Goal: Information Seeking & Learning: Learn about a topic

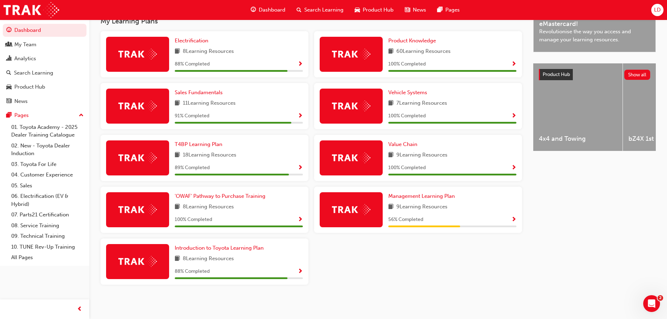
scroll to position [235, 0]
click at [239, 246] on span "Introduction to Toyota Learning Plan" at bounding box center [219, 248] width 89 height 6
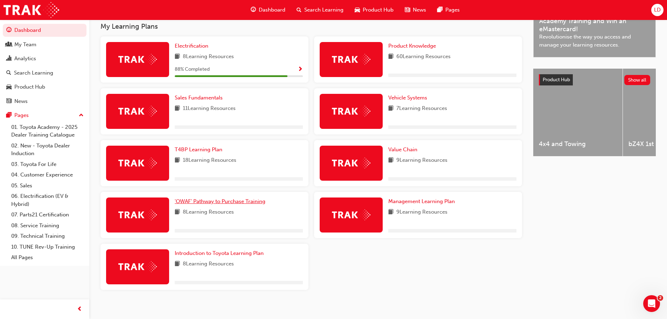
scroll to position [235, 0]
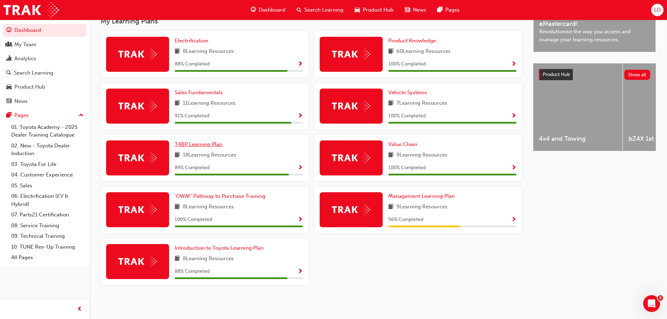
click at [211, 147] on span "T4BP Learning Plan" at bounding box center [199, 144] width 48 height 6
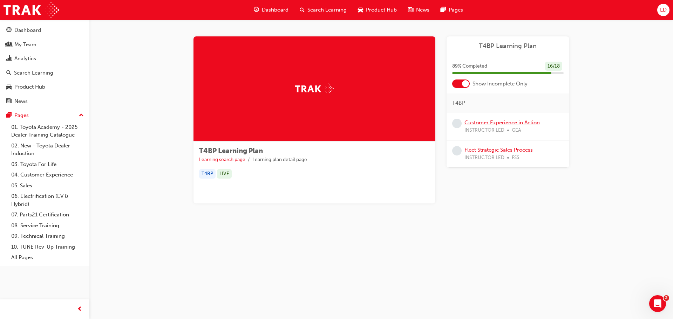
click at [498, 124] on link "Customer Experience in Action" at bounding box center [501, 122] width 75 height 6
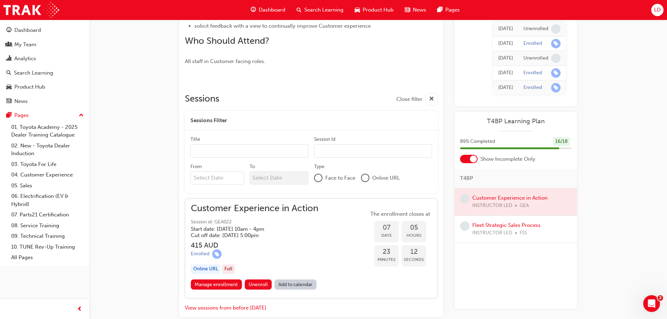
scroll to position [389, 0]
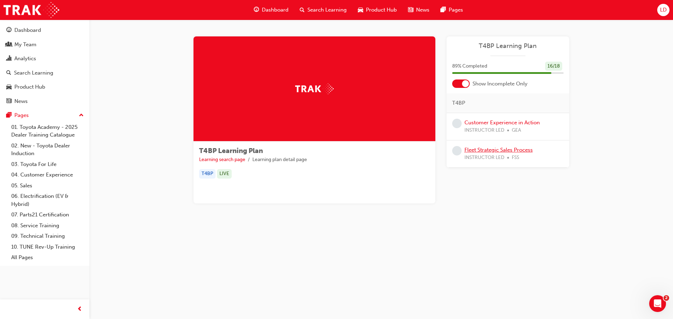
click at [511, 150] on link "Fleet Strategic Sales Process" at bounding box center [498, 150] width 68 height 6
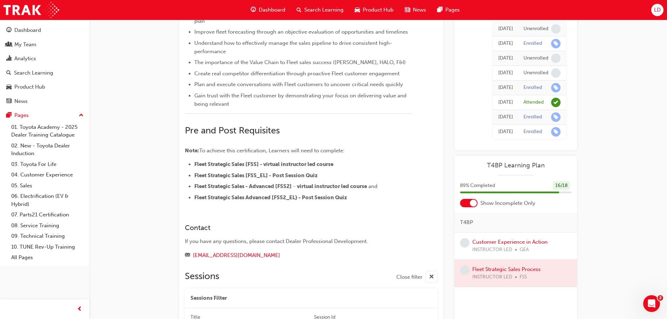
scroll to position [49, 0]
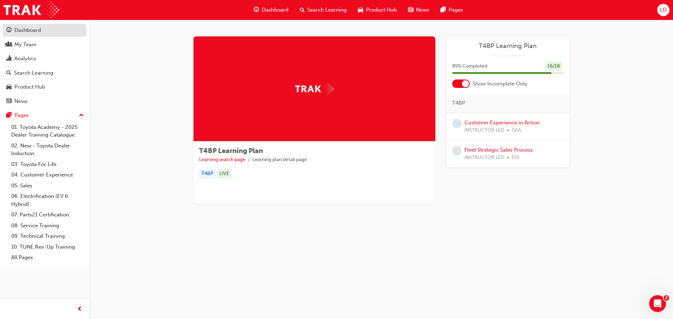
click at [22, 32] on div "Dashboard" at bounding box center [27, 30] width 27 height 8
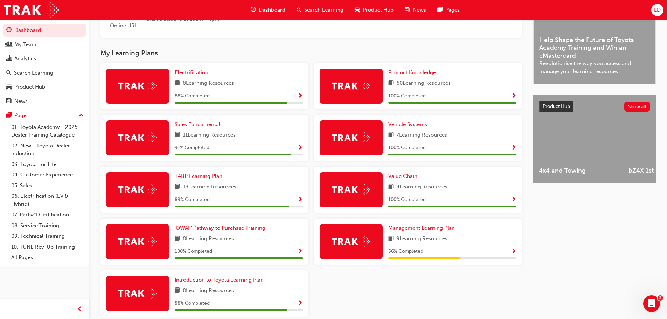
scroll to position [235, 0]
